Goal: Information Seeking & Learning: Learn about a topic

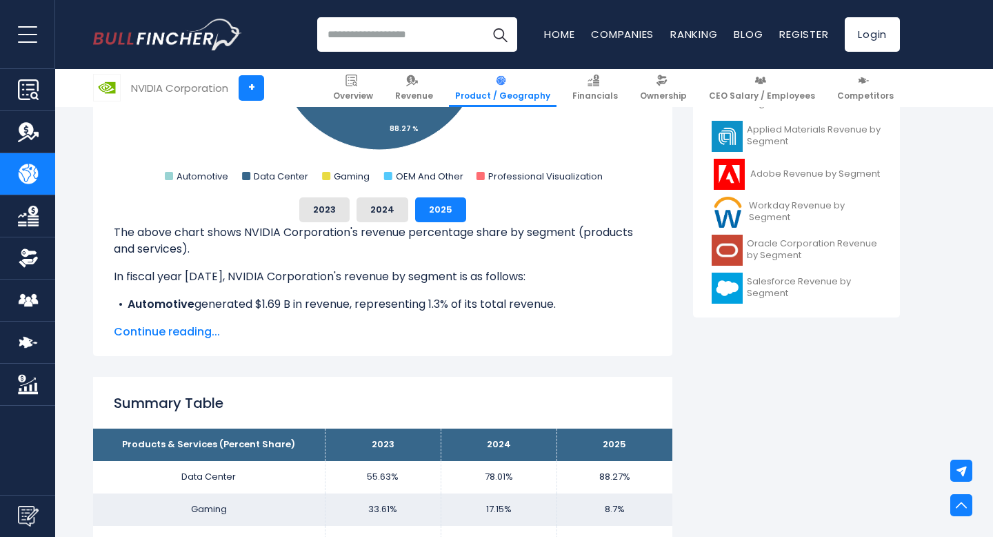
click at [346, 301] on li "Automotive generated $1.69 B in revenue, representing 1.3% of its total revenue." at bounding box center [383, 304] width 538 height 17
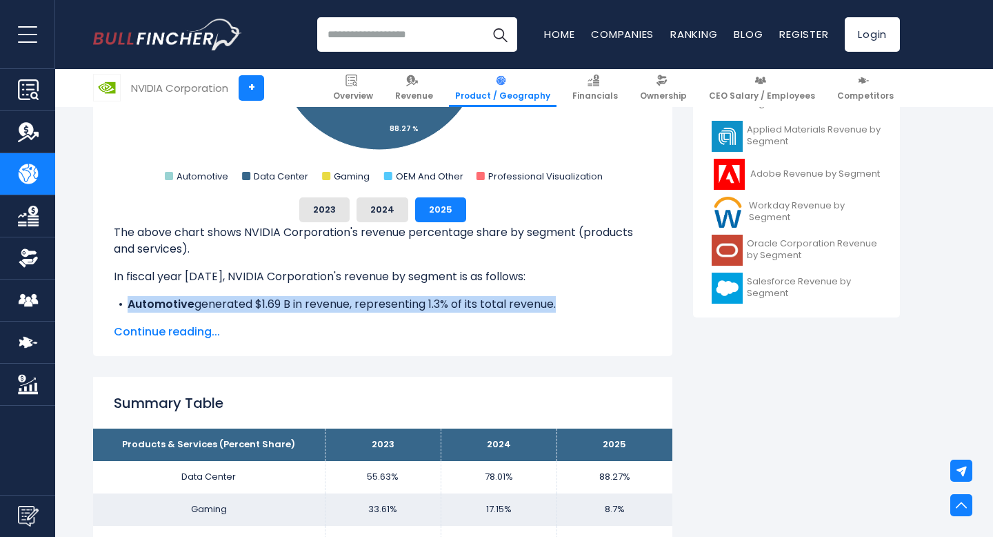
click at [346, 301] on li "Automotive generated $1.69 B in revenue, representing 1.3% of its total revenue." at bounding box center [383, 304] width 538 height 17
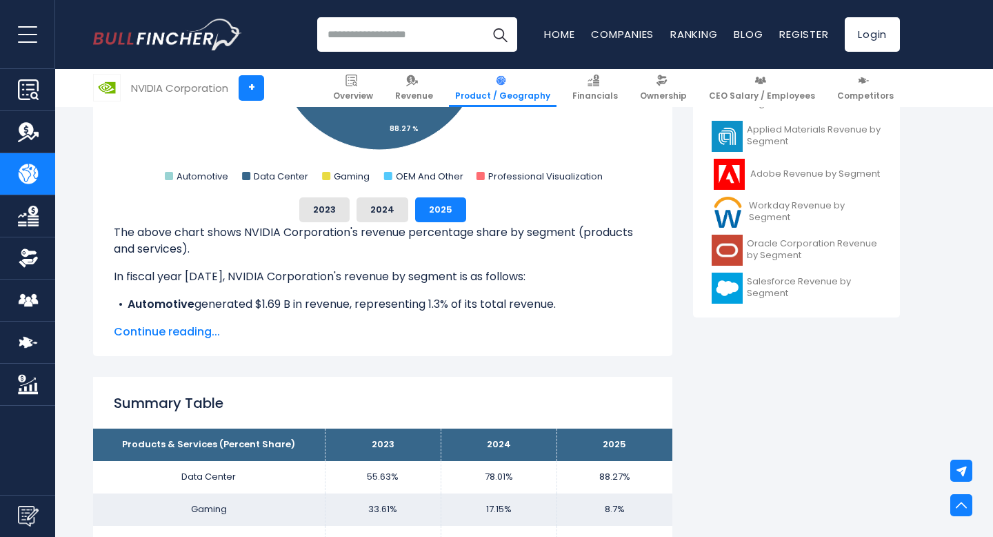
click at [172, 334] on span "Continue reading..." at bounding box center [383, 331] width 538 height 17
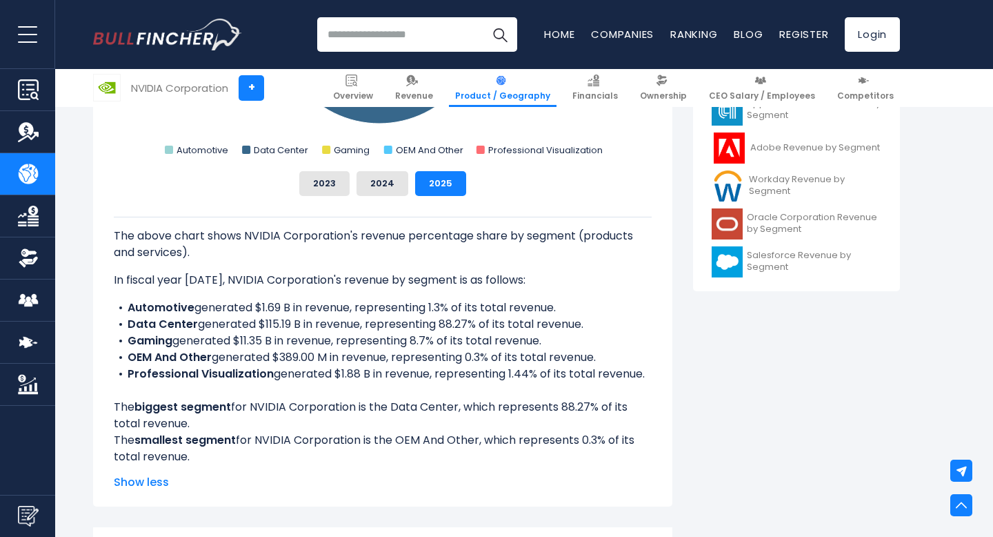
scroll to position [615, 0]
click at [361, 376] on li "Professional Visualization generated $1.88 B in revenue, representing 1.44% of …" at bounding box center [383, 373] width 538 height 17
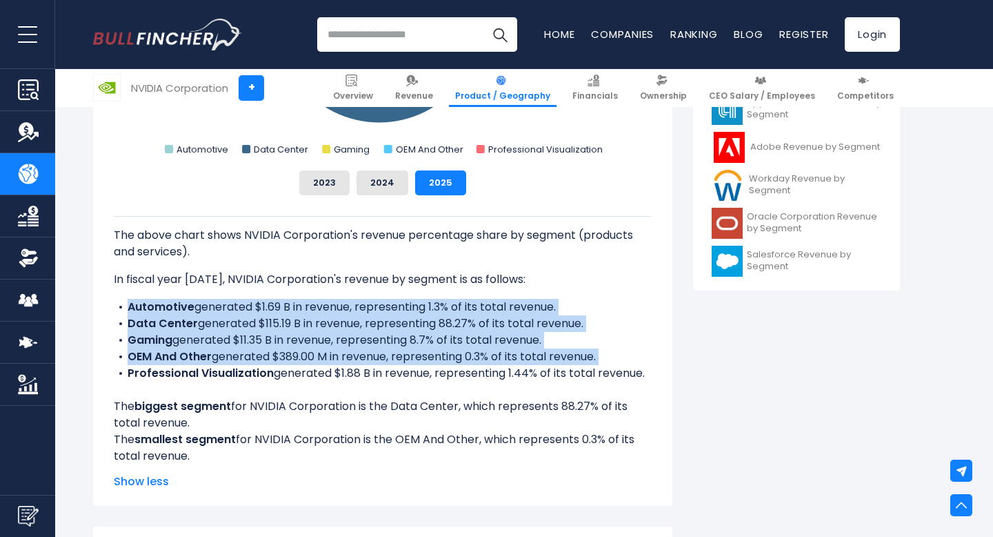
click at [361, 376] on li "Professional Visualization generated $1.88 B in revenue, representing 1.44% of …" at bounding box center [383, 373] width 538 height 17
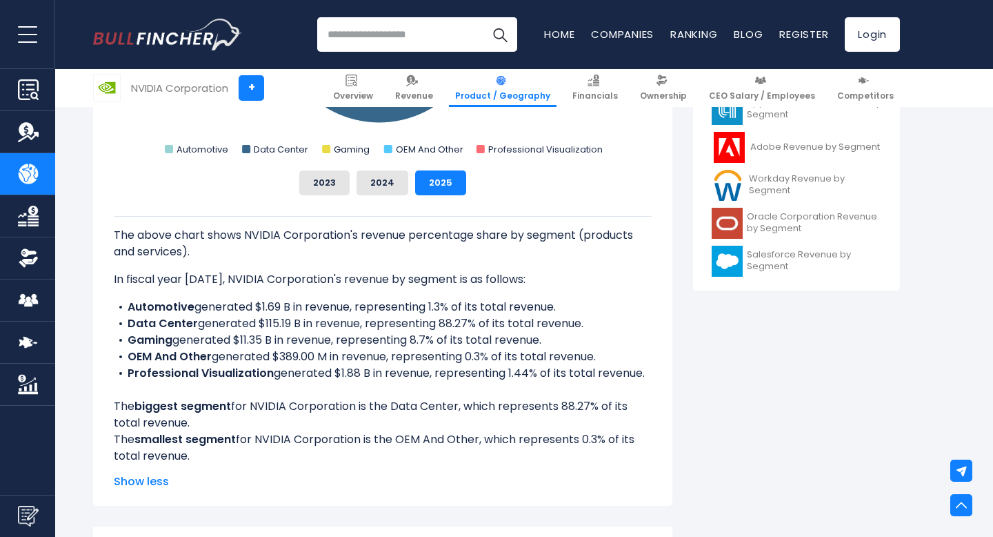
click at [468, 322] on li "Data Center generated $115.19 B in revenue, representing 88.27% of its total re…" at bounding box center [383, 323] width 538 height 17
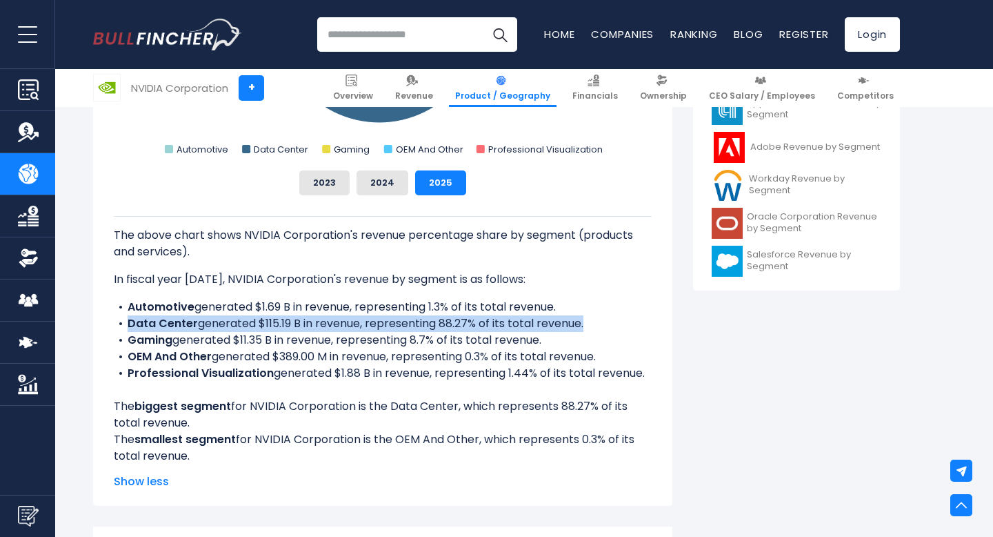
click at [468, 322] on li "Data Center generated $115.19 B in revenue, representing 88.27% of its total re…" at bounding box center [383, 323] width 538 height 17
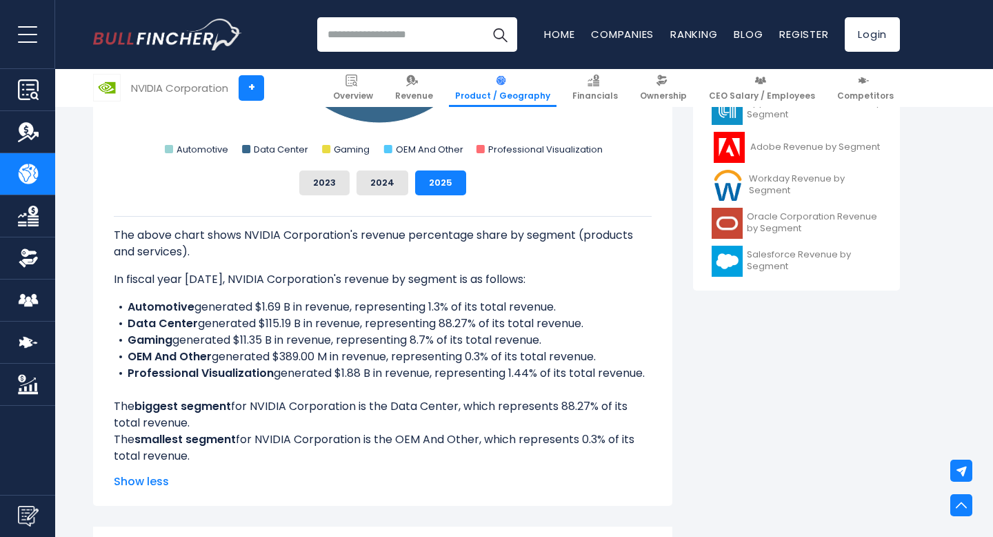
click at [449, 323] on li "Data Center generated $115.19 B in revenue, representing 88.27% of its total re…" at bounding box center [383, 323] width 538 height 17
click at [401, 347] on li "Gaming generated $11.35 B in revenue, representing 8.7% of its total revenue." at bounding box center [383, 340] width 538 height 17
click at [439, 325] on li "Data Center generated $115.19 B in revenue, representing 88.27% of its total re…" at bounding box center [383, 323] width 538 height 17
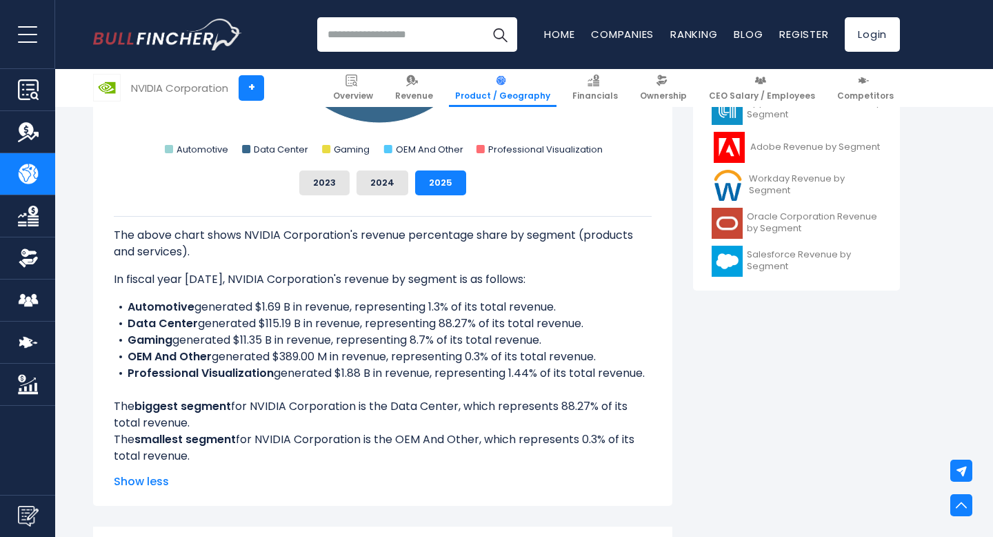
click at [447, 323] on li "Data Center generated $115.19 B in revenue, representing 88.27% of its total re…" at bounding box center [383, 323] width 538 height 17
click at [415, 341] on li "Gaming generated $11.35 B in revenue, representing 8.7% of its total revenue." at bounding box center [383, 340] width 538 height 17
drag, startPoint x: 591, startPoint y: 320, endPoint x: 201, endPoint y: 322, distance: 390.4
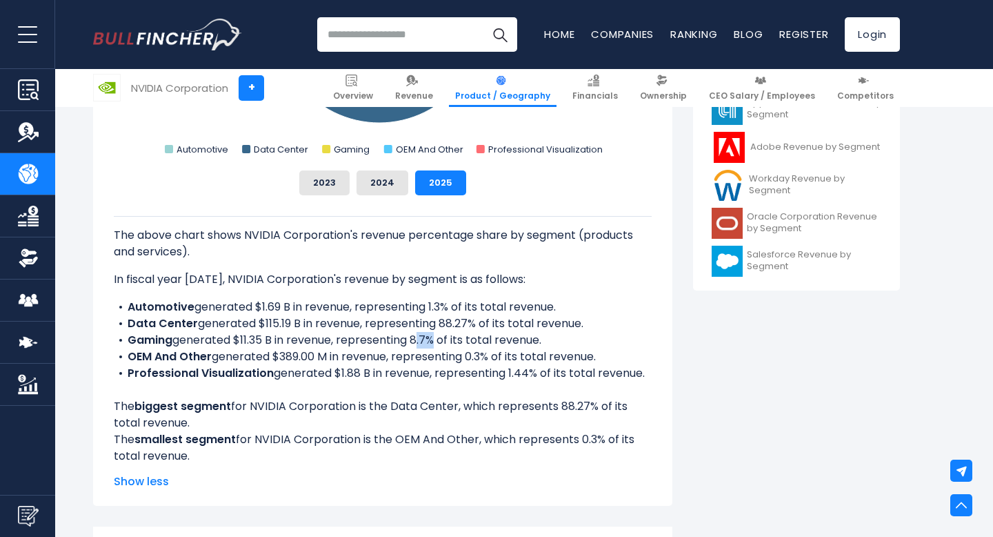
click at [201, 322] on li "Data Center generated $115.19 B in revenue, representing 88.27% of its total re…" at bounding box center [383, 323] width 538 height 17
drag, startPoint x: 552, startPoint y: 339, endPoint x: 124, endPoint y: 326, distance: 427.9
click at [124, 326] on ul "Automotive generated $1.69 B in revenue, representing 1.3% of its total revenue…" at bounding box center [383, 340] width 538 height 83
copy ul "Data Center generated $115.19 B in revenue, representing 88.27% of its total re…"
click at [308, 364] on li "OEM And Other generated $389.00 M in revenue, representing 0.3% of its total re…" at bounding box center [383, 356] width 538 height 17
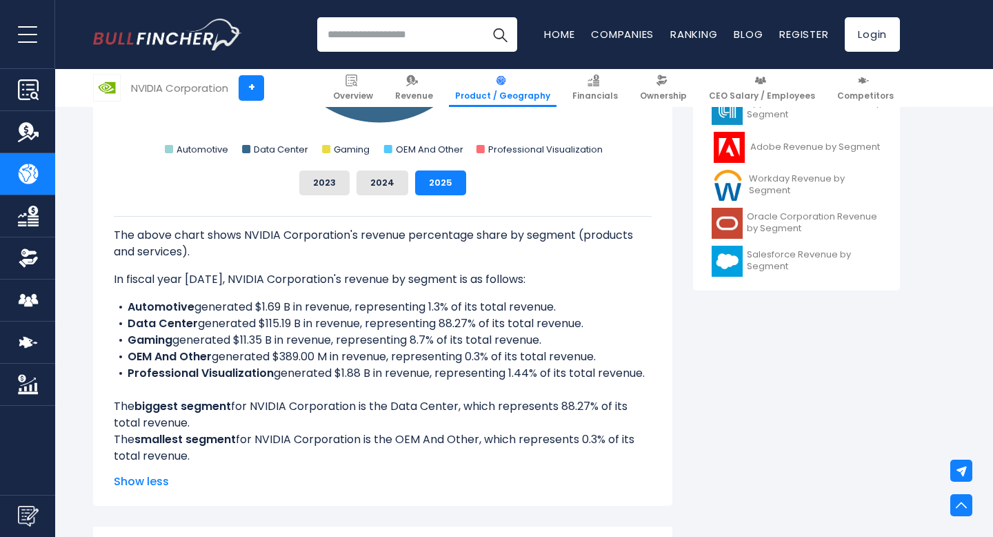
drag, startPoint x: 562, startPoint y: 306, endPoint x: 198, endPoint y: 306, distance: 364.2
click at [198, 306] on li "Automotive generated $1.69 B in revenue, representing 1.3% of its total revenue." at bounding box center [383, 307] width 538 height 17
copy li "generated $1.69 B in revenue, representing 1.3% of its total revenue."
click at [230, 377] on b "Professional Visualization" at bounding box center [201, 373] width 146 height 16
drag, startPoint x: 653, startPoint y: 375, endPoint x: 106, endPoint y: 372, distance: 547.7
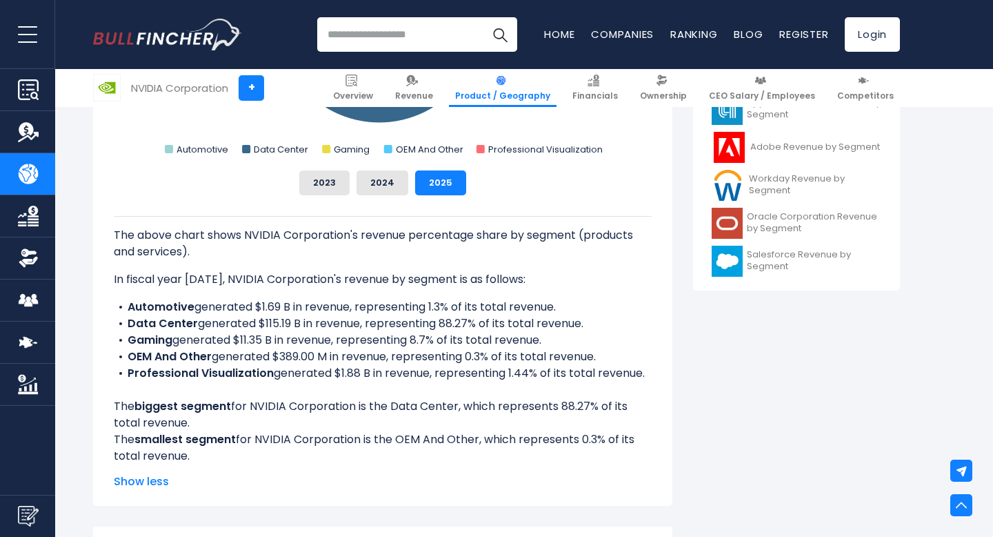
click at [106, 372] on div "NVIDIA Corporation's Revenue Share by Segment Created with Highcharts 12.1.2 Ch…" at bounding box center [382, 187] width 579 height 638
copy li "Professional Visualization generated $1.88 B in revenue, representing 1.44% of …"
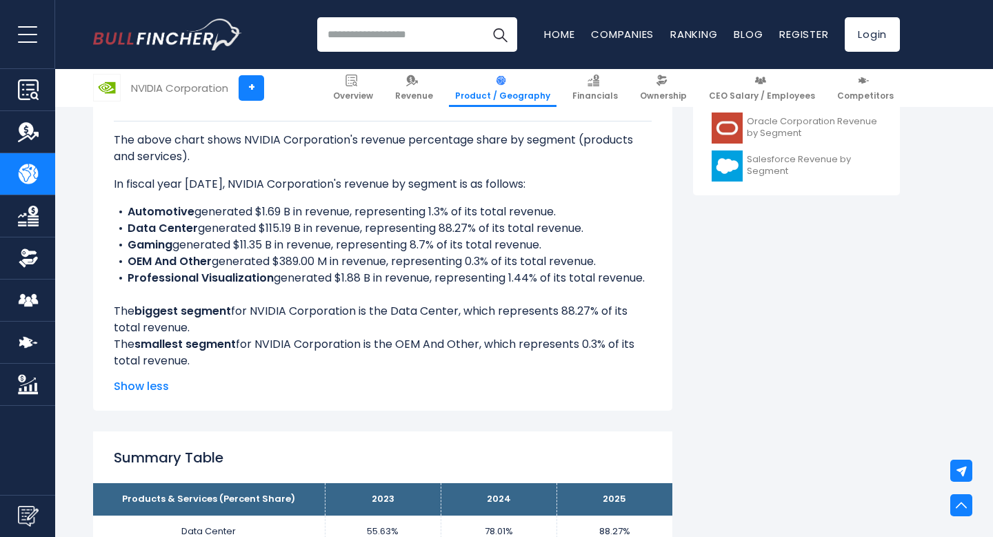
scroll to position [713, 0]
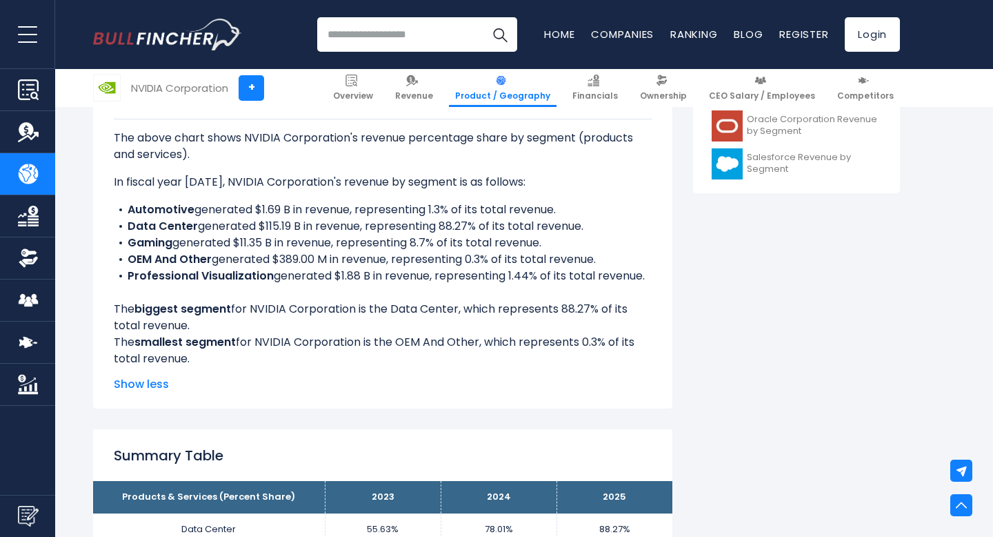
click at [351, 241] on li "Gaming generated $11.35 B in revenue, representing 8.7% of its total revenue." at bounding box center [383, 243] width 538 height 17
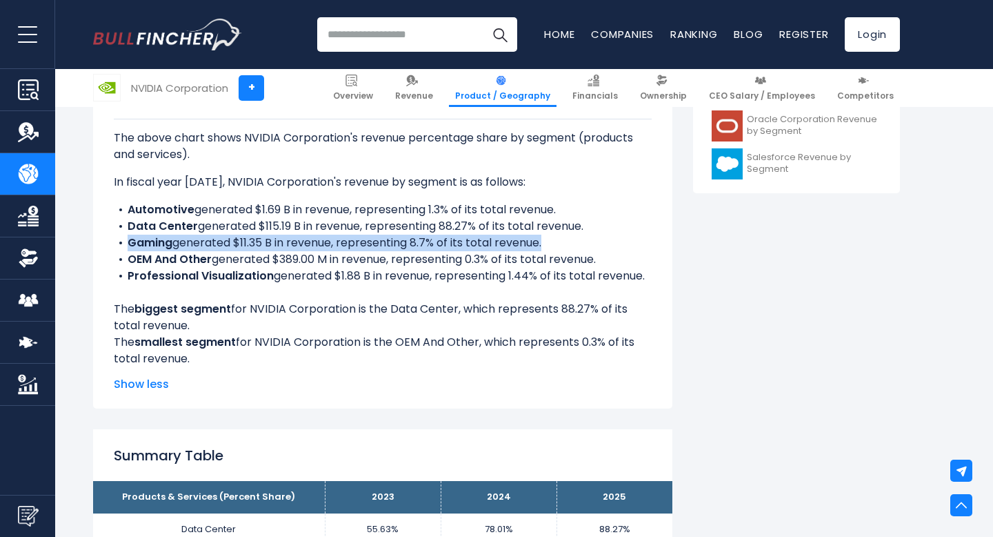
click at [351, 241] on li "Gaming generated $11.35 B in revenue, representing 8.7% of its total revenue." at bounding box center [383, 243] width 538 height 17
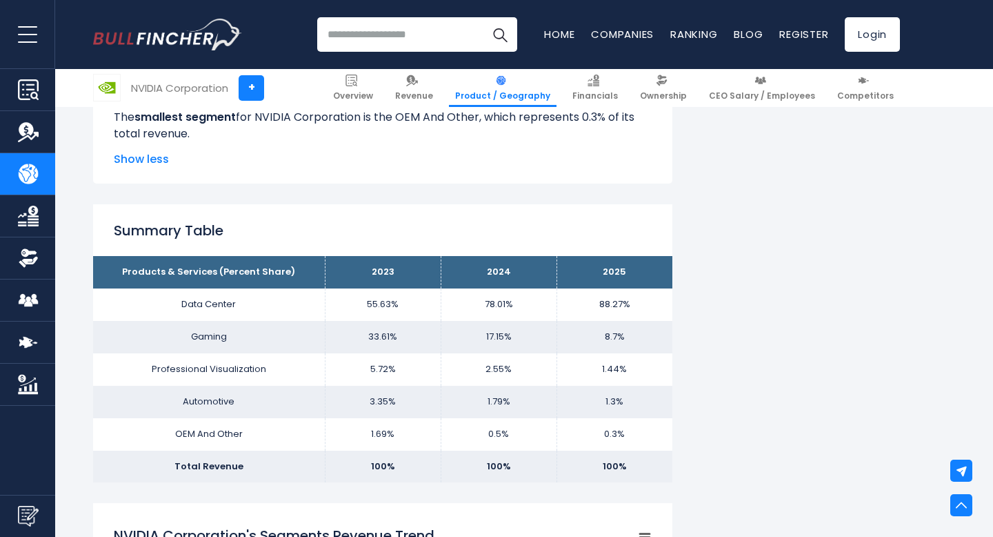
scroll to position [930, 0]
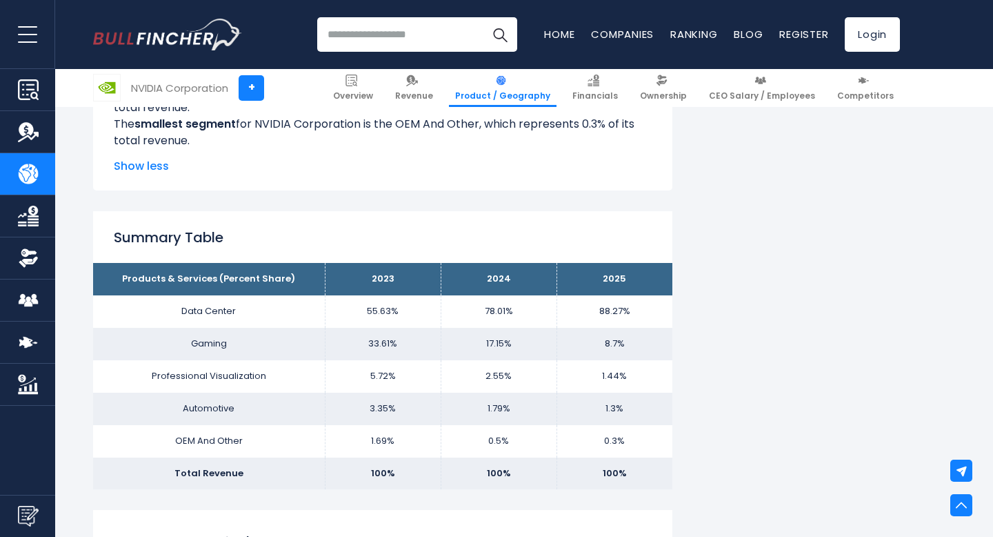
click at [621, 309] on td "88.27%" at bounding box center [615, 311] width 116 height 32
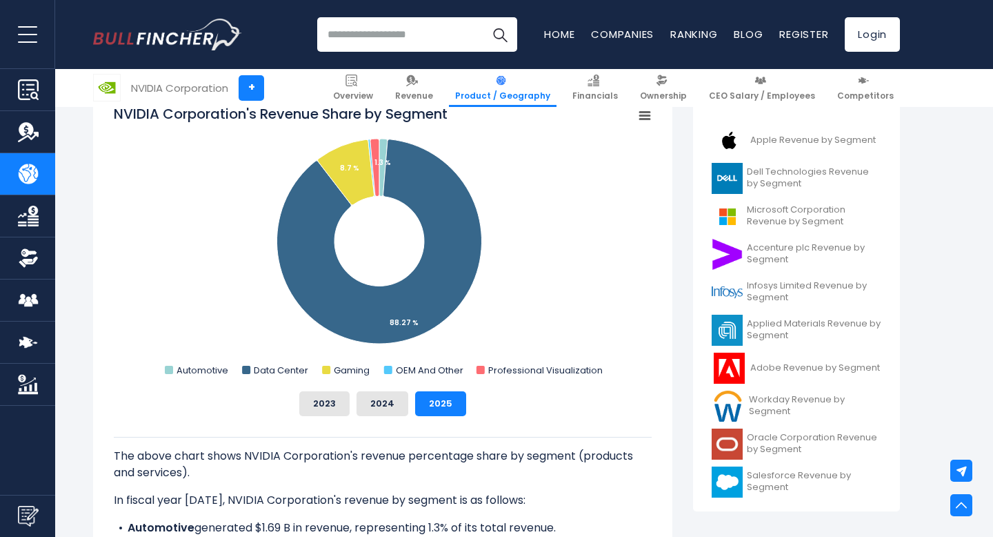
scroll to position [0, 0]
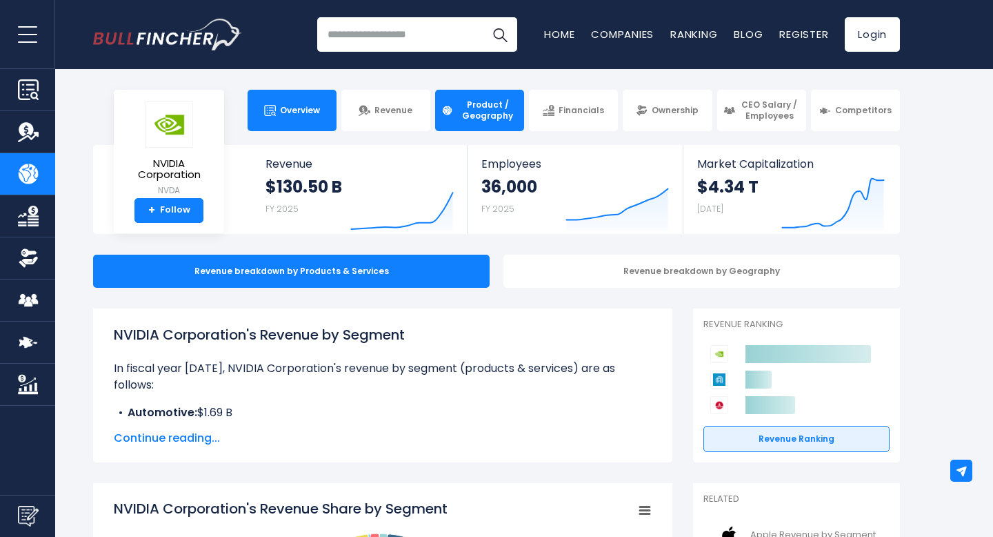
click at [299, 117] on link "Overview" at bounding box center [292, 110] width 89 height 41
click at [279, 112] on link "Overview" at bounding box center [292, 110] width 89 height 41
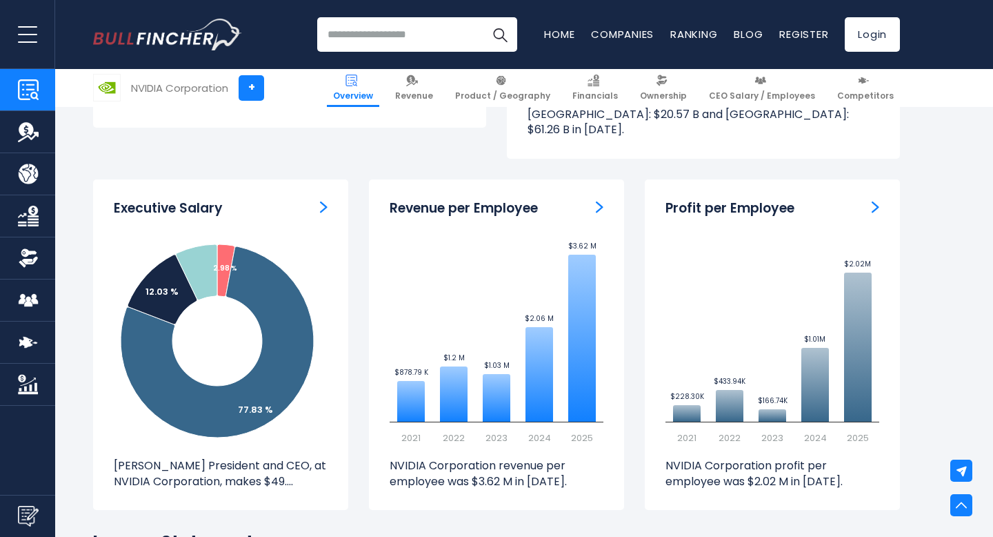
scroll to position [1625, 0]
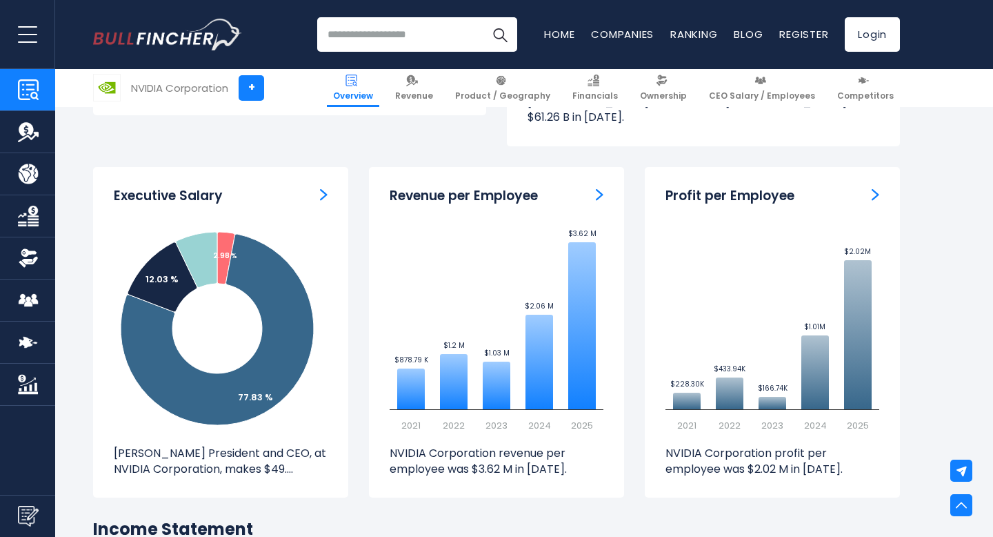
click at [292, 446] on p "Jen-Hsun Huang President and CEO, at NVIDIA Corporation, makes $49...." at bounding box center [221, 461] width 214 height 31
click at [292, 446] on p "[PERSON_NAME] President and CEO, at NVIDIA Corporation, makes $49...." at bounding box center [221, 461] width 214 height 31
click at [330, 167] on div "Executive Salary Created with Highcharts 12.1.2 2.98 % 77.83 % 12.03 % 7.16 % 2…" at bounding box center [220, 332] width 255 height 330
click at [321, 188] on img "ceo-salary" at bounding box center [324, 194] width 8 height 12
click at [323, 188] on img "ceo-salary" at bounding box center [324, 194] width 8 height 12
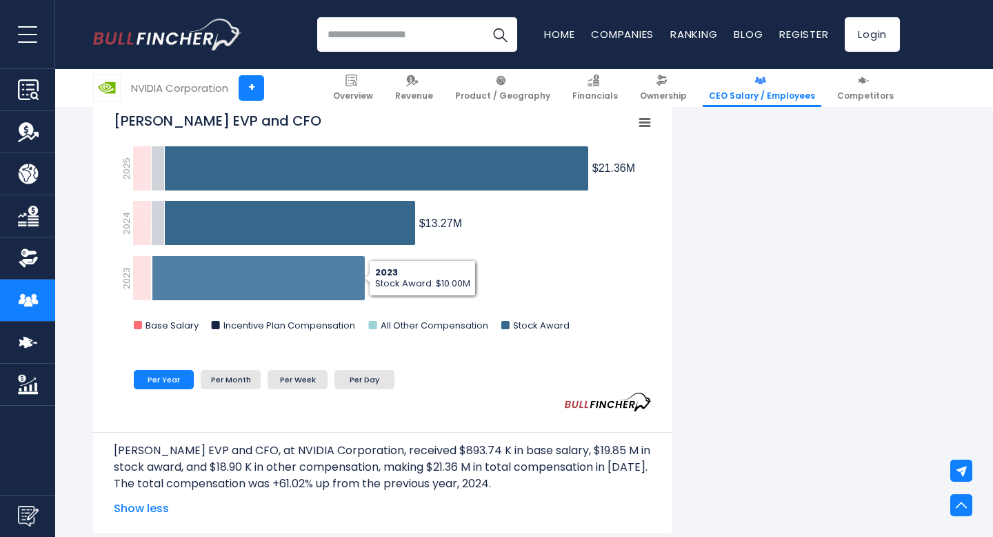
scroll to position [1357, 0]
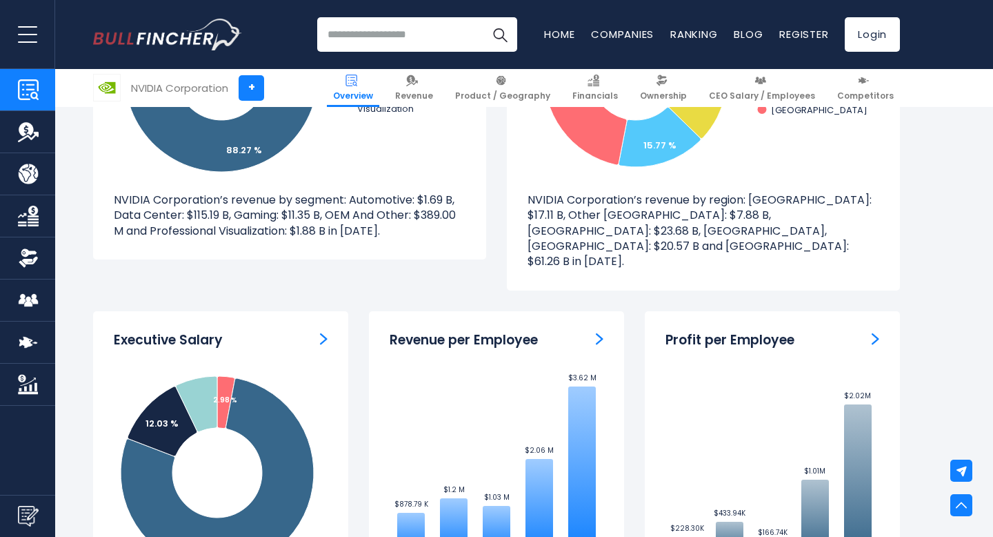
scroll to position [1473, 0]
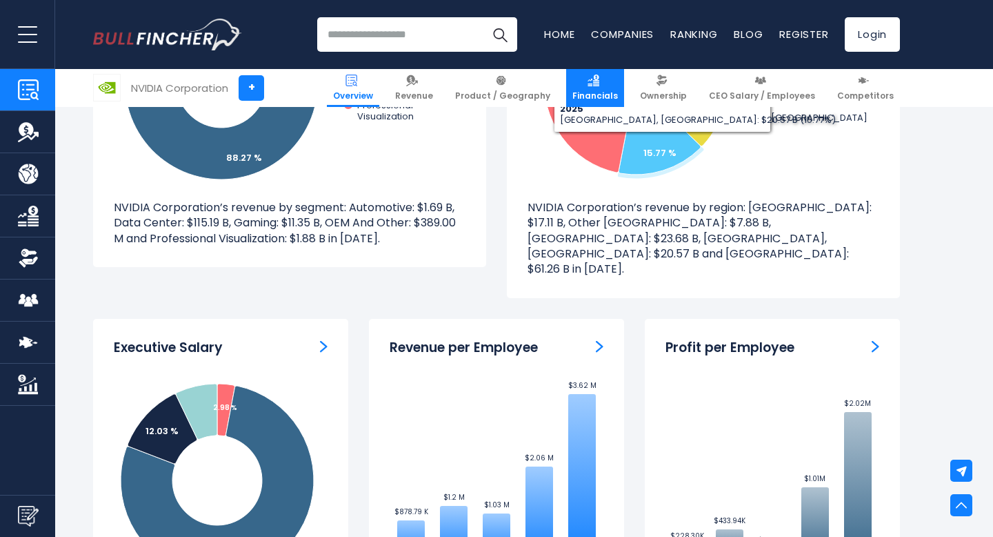
click at [608, 86] on link "Financials" at bounding box center [595, 88] width 58 height 38
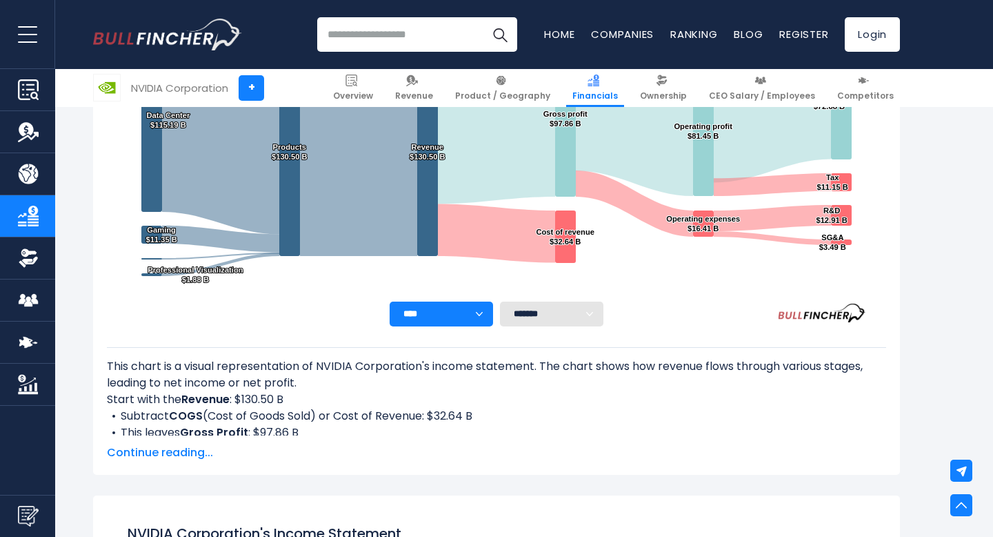
scroll to position [372, 0]
